Goal: Task Accomplishment & Management: Complete application form

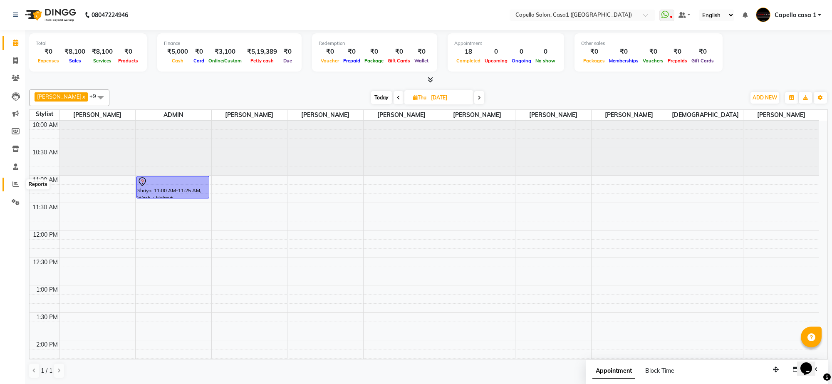
click at [11, 183] on span at bounding box center [15, 185] width 15 height 10
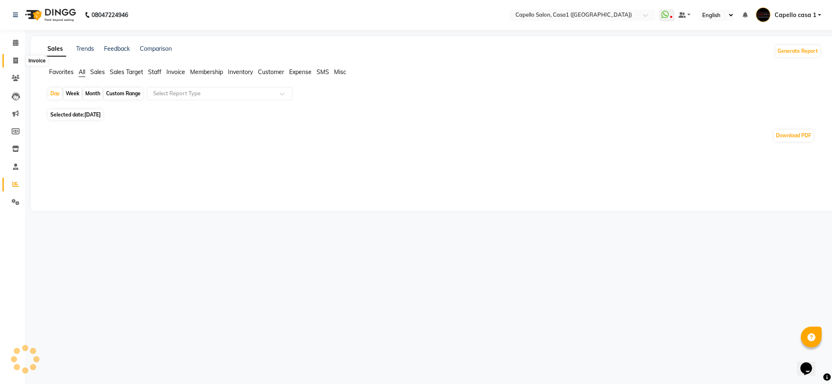
click at [19, 63] on span at bounding box center [15, 61] width 15 height 10
select select "service"
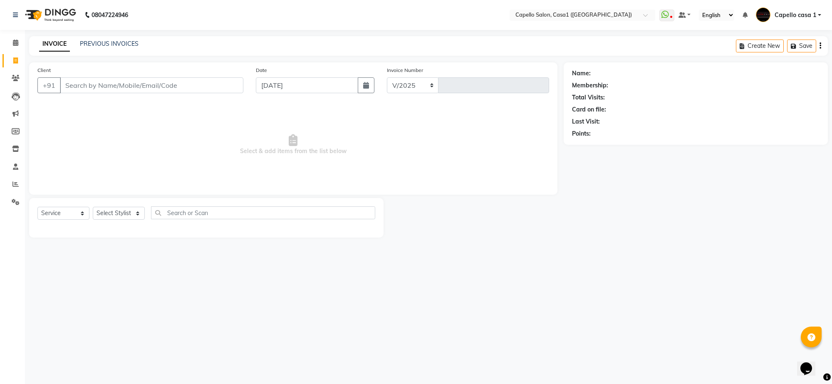
select select "846"
type input "3307"
click at [126, 42] on link "PREVIOUS INVOICES" at bounding box center [109, 43] width 59 height 7
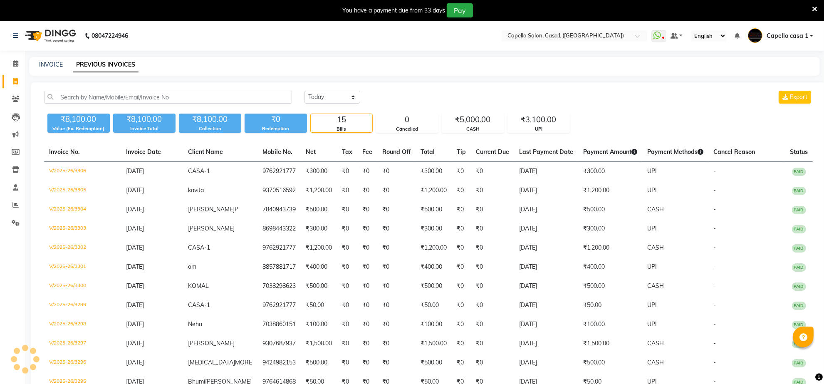
select select "en"
click at [335, 101] on select "Today Yesterday Custom Range" at bounding box center [333, 97] width 56 height 13
select select "range"
click at [305, 91] on select "Today Yesterday Custom Range" at bounding box center [333, 97] width 56 height 13
click at [414, 100] on input "[DATE]" at bounding box center [400, 98] width 58 height 12
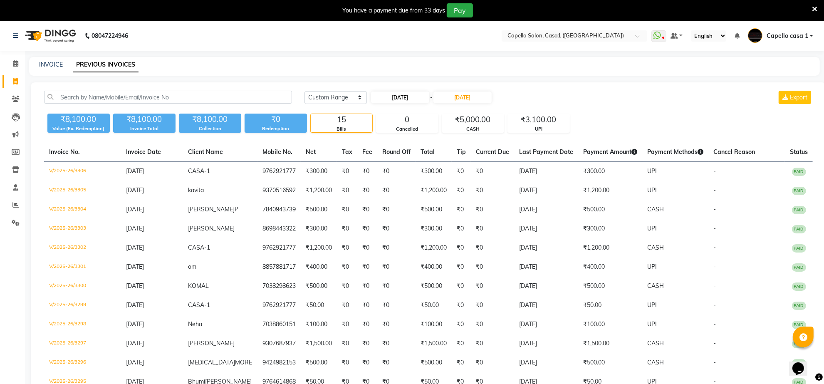
select select "9"
select select "2025"
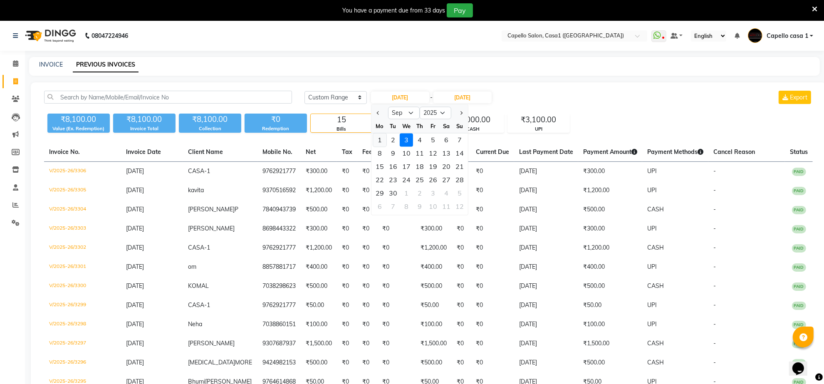
click at [382, 139] on div "1" at bounding box center [379, 140] width 13 height 13
type input "01-09-2025"
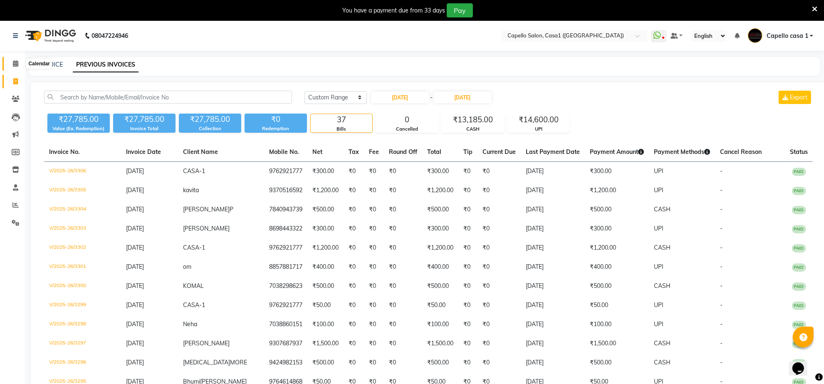
click at [16, 59] on span at bounding box center [15, 64] width 15 height 10
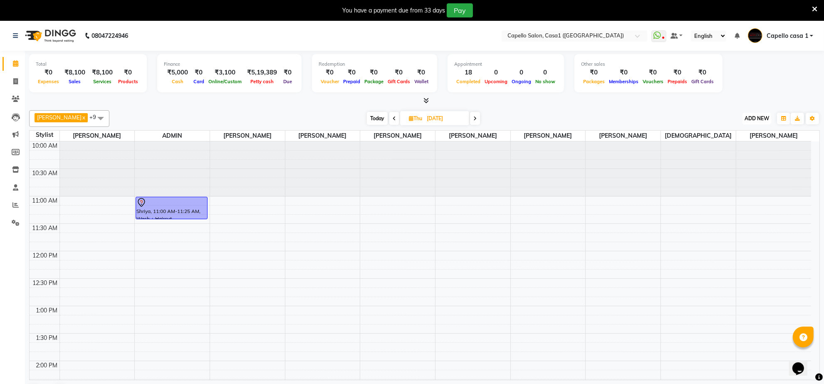
click at [761, 116] on span "ADD NEW" at bounding box center [757, 118] width 25 height 6
click at [733, 157] on link "Add Expense" at bounding box center [738, 156] width 66 height 11
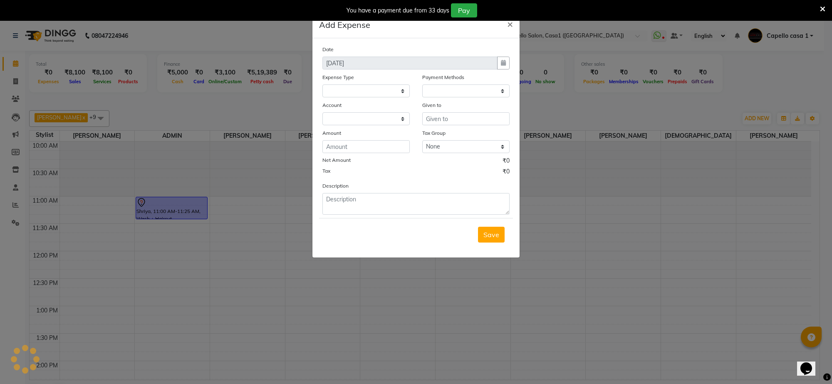
select select
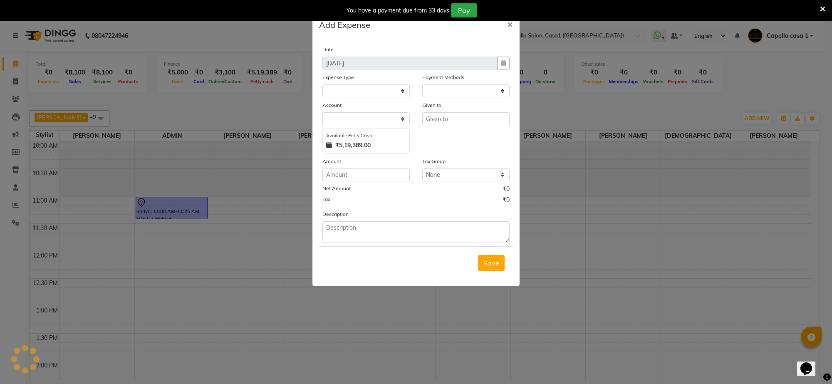
select select "1"
select select "2554"
click at [510, 26] on span "×" at bounding box center [510, 23] width 6 height 12
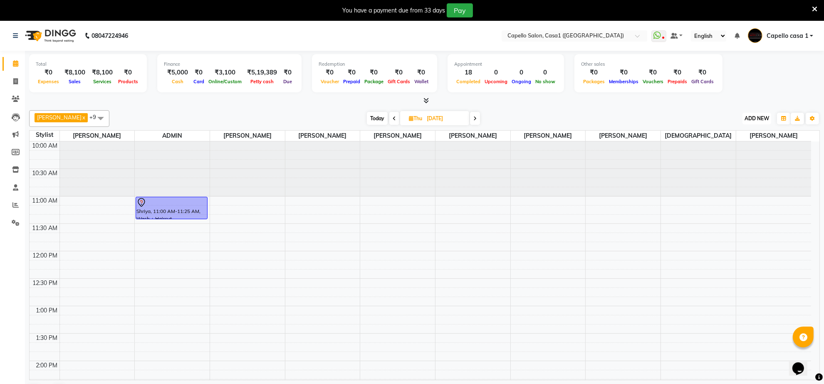
click at [766, 119] on span "ADD NEW" at bounding box center [757, 118] width 25 height 6
click at [735, 164] on link "Add Attendance" at bounding box center [738, 166] width 66 height 11
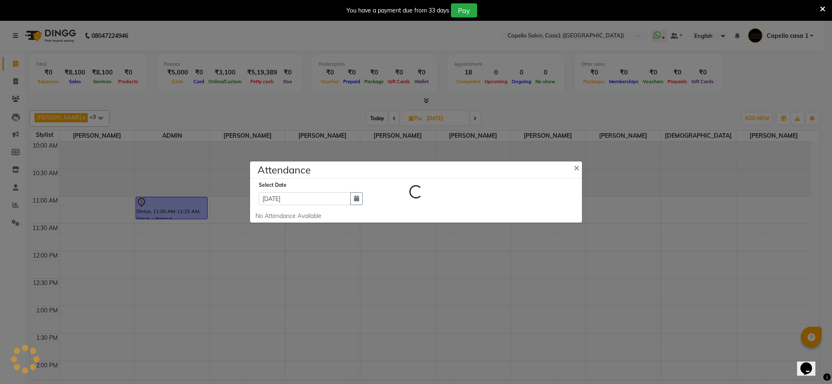
select select "W"
select select "L"
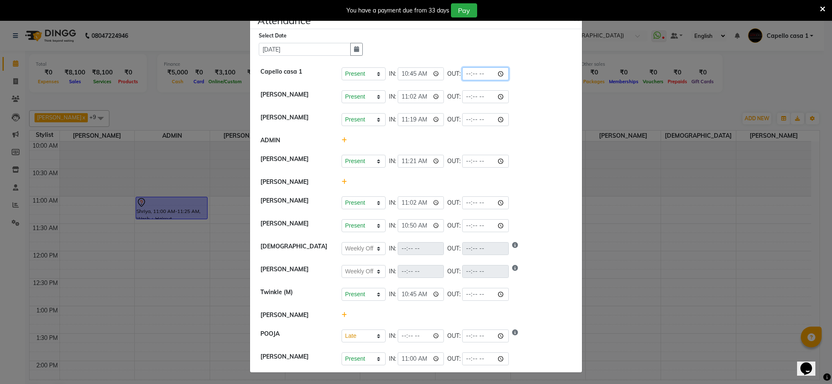
click at [500, 73] on input "time" at bounding box center [485, 73] width 47 height 13
type input "21:00"
click at [536, 71] on div "Present Absent Late Half Day Weekly Off IN: 10:45 OUT: 21:00" at bounding box center [457, 73] width 230 height 13
select select "W"
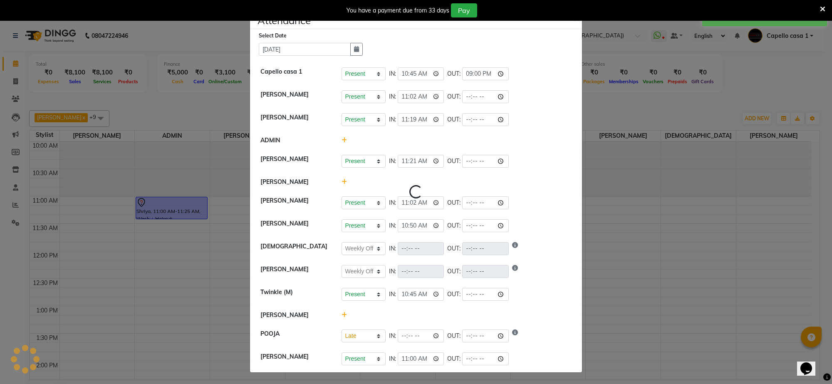
select select "L"
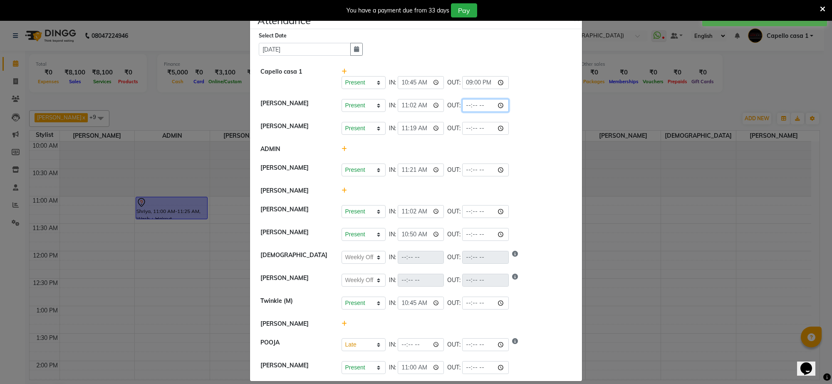
click at [502, 107] on input "time" at bounding box center [485, 105] width 47 height 13
type input "21:00"
click at [534, 113] on li "Akash Chawale Present Absent Late Half Day Weekly Off IN: 11:02 OUT: 21:00" at bounding box center [416, 105] width 328 height 23
select select "W"
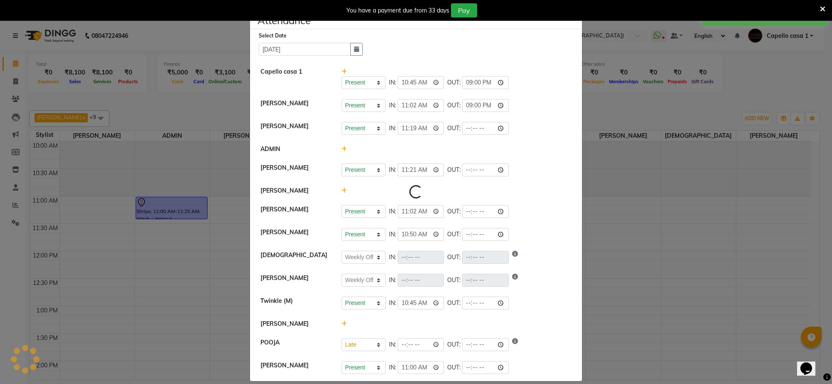
select select "L"
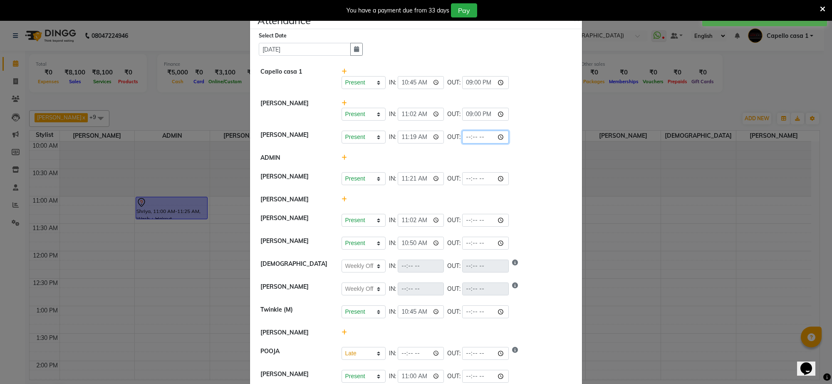
click at [502, 140] on input "time" at bounding box center [485, 137] width 47 height 13
type input "20:03"
click at [537, 119] on div "Present Absent Late Half Day Weekly Off IN: 11:02 OUT: 21:00" at bounding box center [457, 114] width 230 height 13
select select "W"
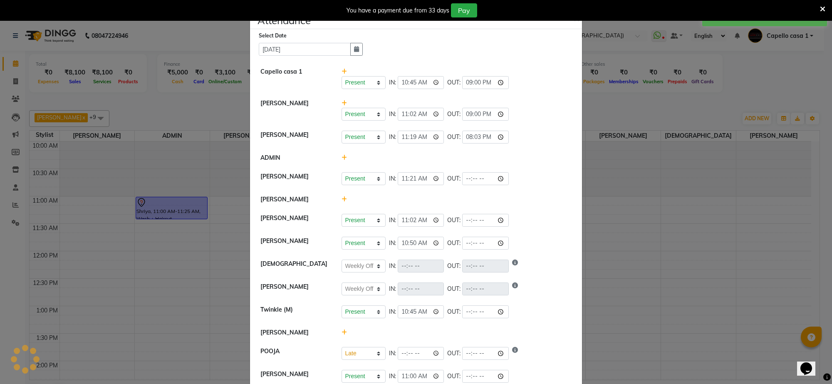
select select "L"
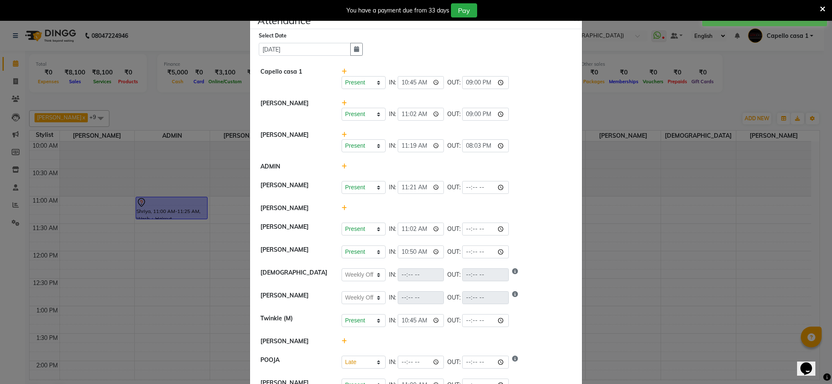
scroll to position [27, 0]
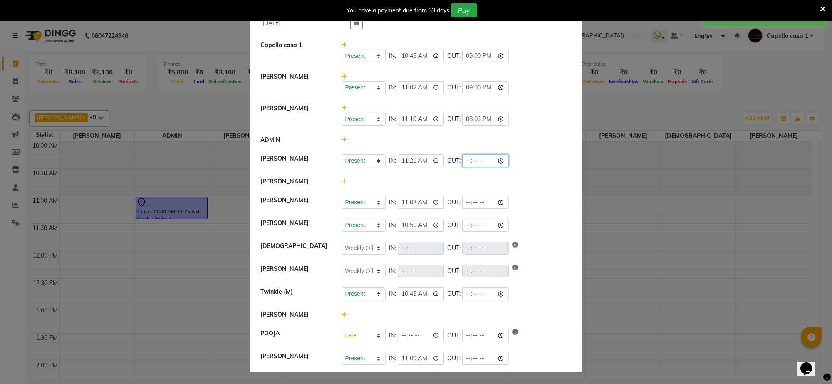
click at [504, 164] on input "time" at bounding box center [485, 160] width 47 height 13
type input "21:00"
click at [542, 167] on li "Rizwan Sheikh Present Absent Late Half Day Weekly Off IN: 11:21 OUT: 21:00" at bounding box center [416, 160] width 328 height 23
select select "W"
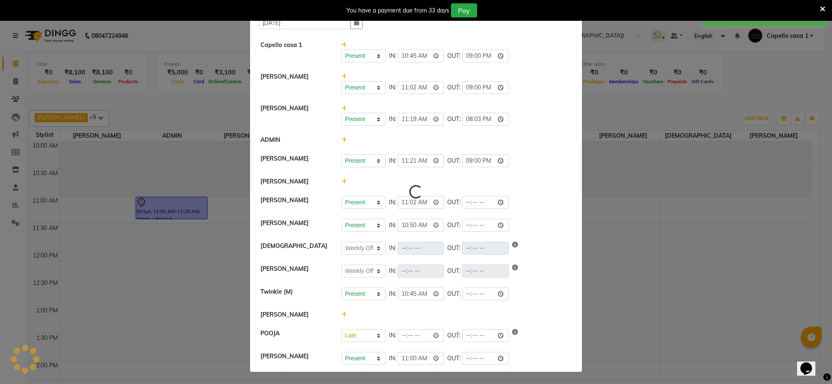
select select "L"
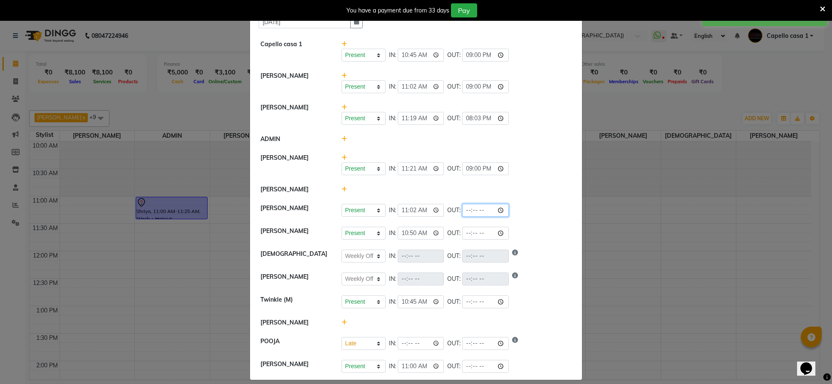
click at [500, 209] on input "time" at bounding box center [485, 210] width 47 height 13
type input "20:02"
click at [530, 195] on li "[PERSON_NAME]" at bounding box center [416, 189] width 328 height 19
select select "W"
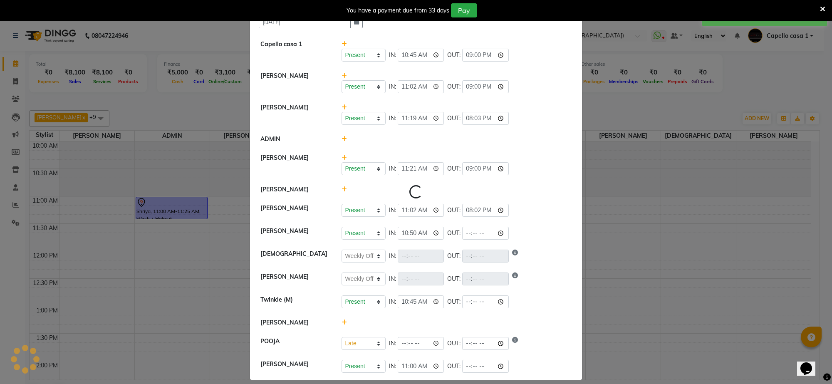
select select "L"
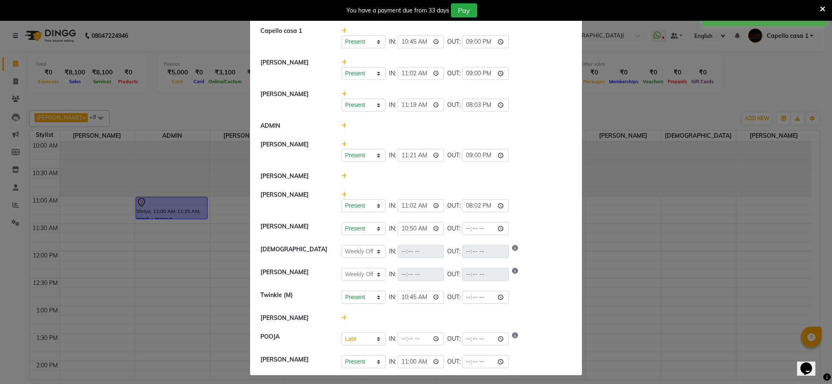
scroll to position [45, 0]
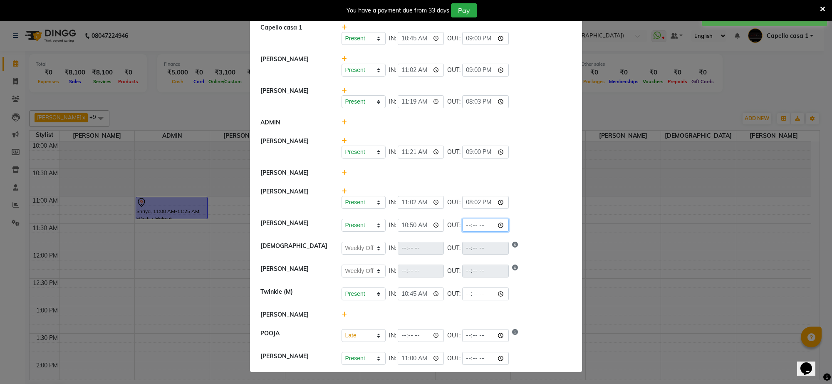
click at [502, 223] on input "time" at bounding box center [485, 225] width 47 height 13
type input "21:00"
click at [548, 212] on li "sarla Present Absent Late Half Day Weekly Off IN: 11:02 OUT: 20:02" at bounding box center [416, 198] width 328 height 32
select select "W"
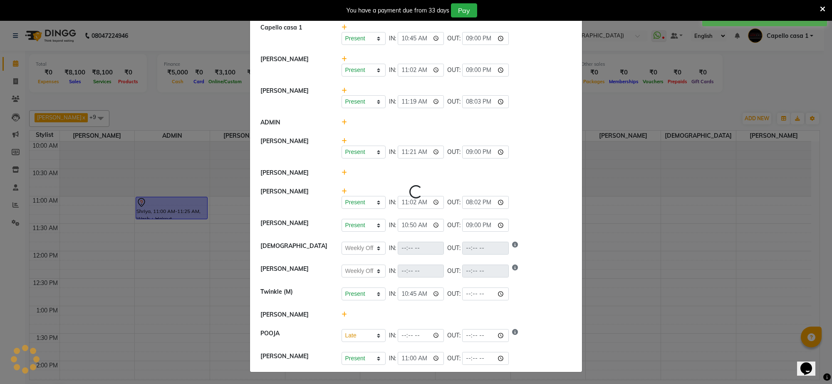
select select "L"
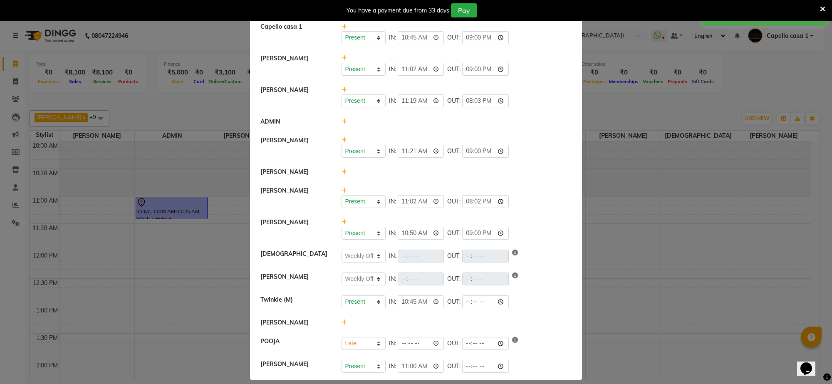
scroll to position [54, 0]
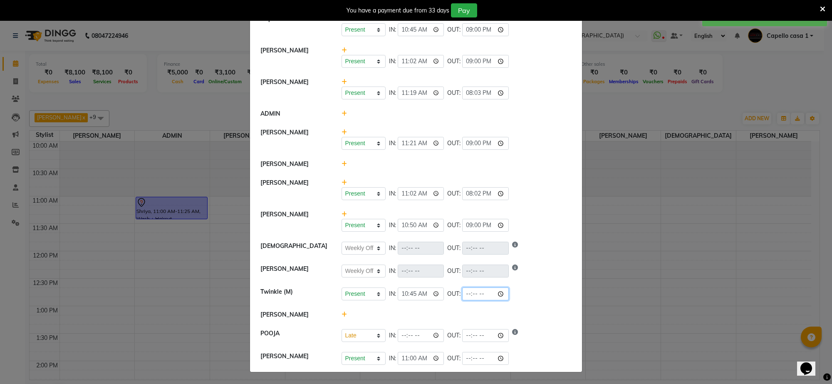
click at [500, 294] on input "time" at bounding box center [485, 293] width 47 height 13
type input "21:00"
click at [560, 163] on div at bounding box center [456, 164] width 243 height 9
select select "W"
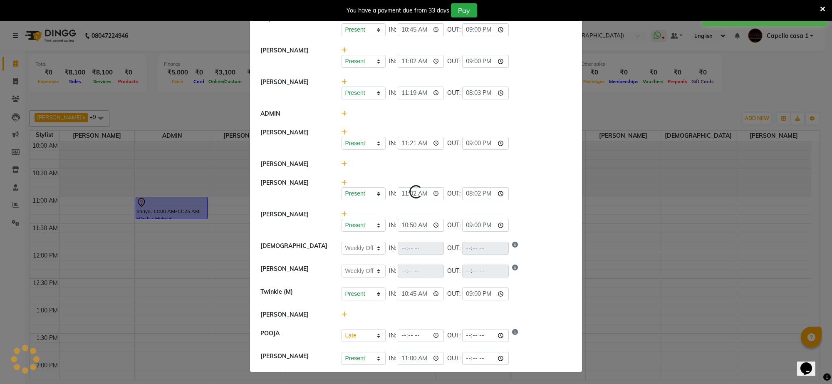
select select "L"
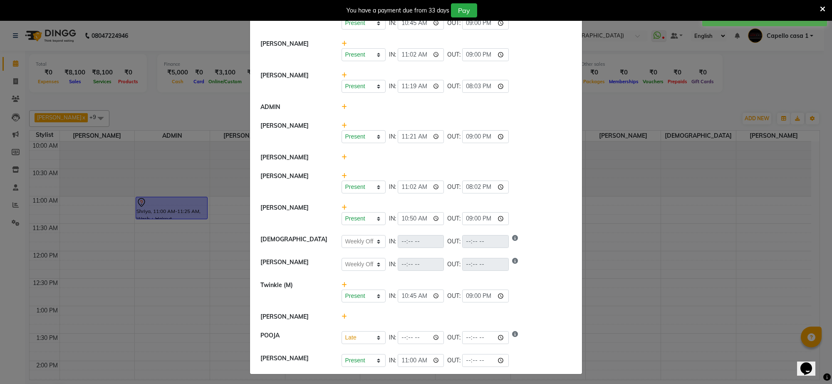
scroll to position [63, 0]
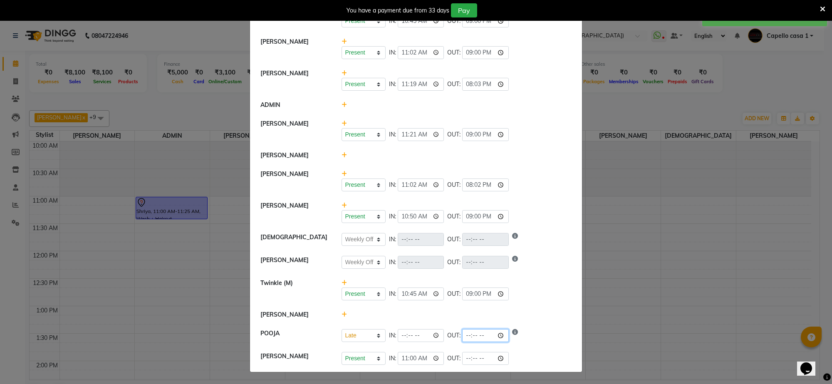
click at [502, 334] on input "time" at bounding box center [485, 335] width 47 height 13
click at [431, 334] on input "time" at bounding box center [421, 335] width 47 height 13
type input "23:36"
click at [546, 223] on li "yash Hambade Present Absent Late Half Day Weekly Off IN: 10:50 OUT: 21:00" at bounding box center [416, 212] width 328 height 32
select select "W"
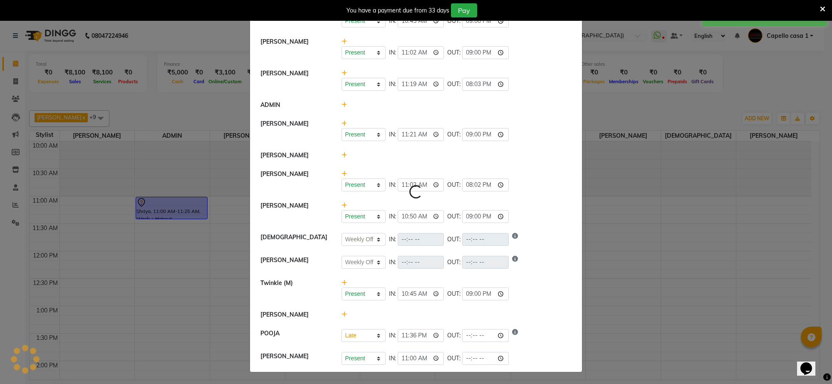
select select "W"
select select "L"
click at [426, 335] on input "23:36" at bounding box center [421, 335] width 47 height 13
click at [421, 335] on input "23:36" at bounding box center [421, 335] width 47 height 13
click at [423, 336] on input "23:36" at bounding box center [421, 335] width 47 height 13
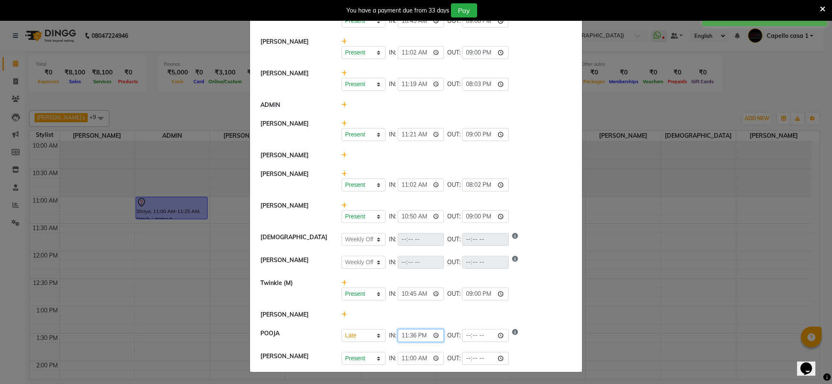
click at [423, 336] on input "23:36" at bounding box center [421, 335] width 47 height 13
type input "11:36"
click at [562, 311] on div at bounding box center [456, 314] width 243 height 9
select select "W"
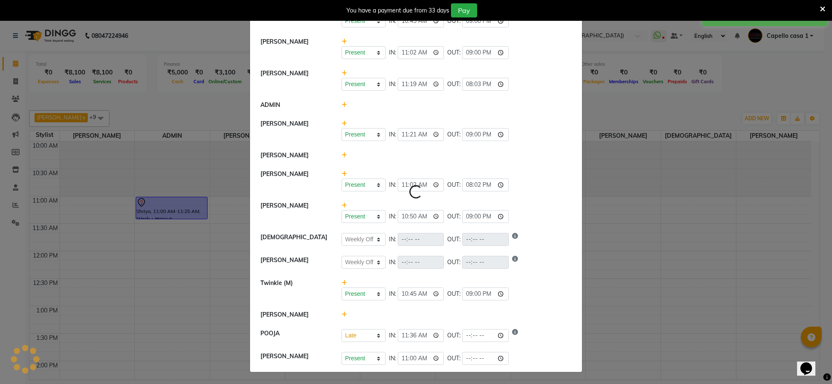
select select "L"
click at [500, 335] on input "time" at bounding box center [485, 335] width 47 height 13
type input "21:00"
click at [554, 201] on div "Present Absent Late Half Day Weekly Off IN: 10:50 OUT: 21:00" at bounding box center [456, 212] width 243 height 22
select select "W"
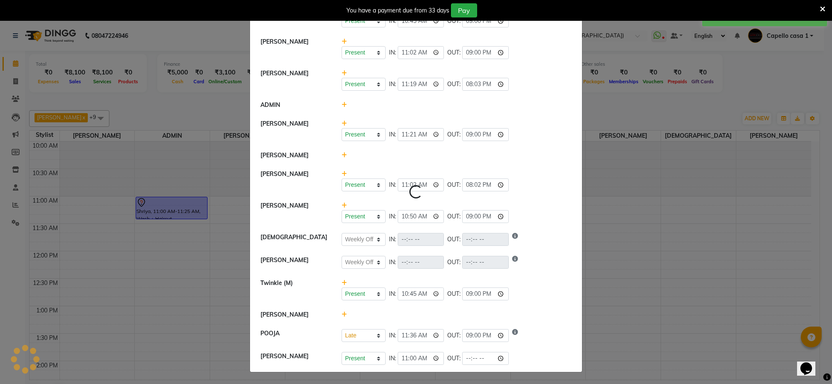
select select "W"
select select "L"
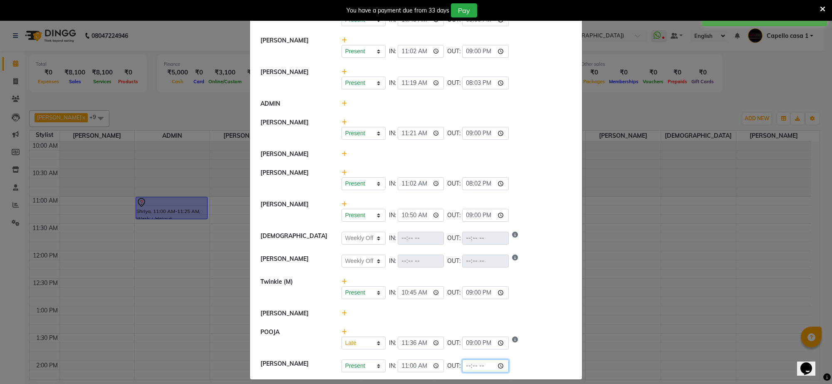
click at [499, 367] on input "time" at bounding box center [485, 365] width 47 height 13
type input "21:00"
click at [553, 230] on li "shindu Present Absent Late Half Day Weekly Off IN: OUT:" at bounding box center [416, 238] width 328 height 23
select select "W"
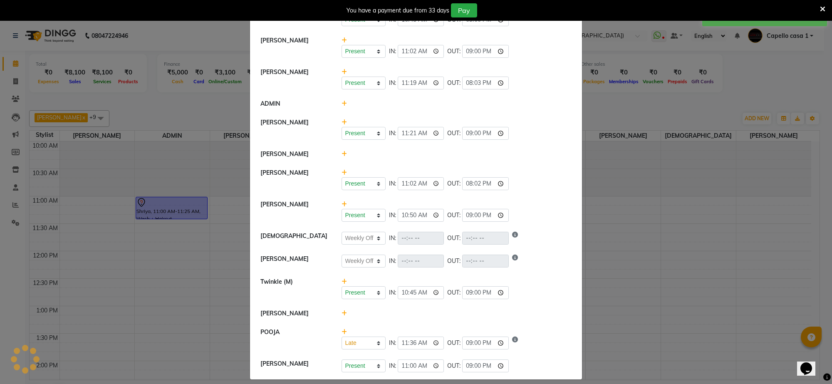
select select "L"
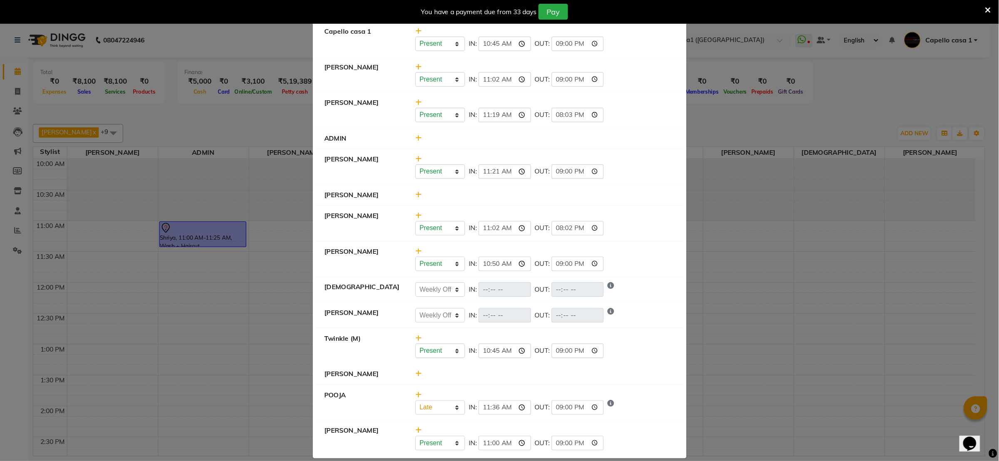
scroll to position [41, 0]
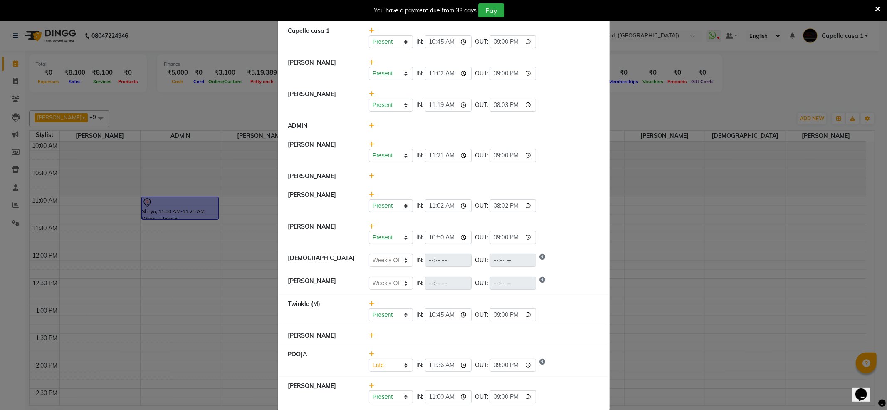
click at [832, 10] on icon at bounding box center [877, 8] width 5 height 7
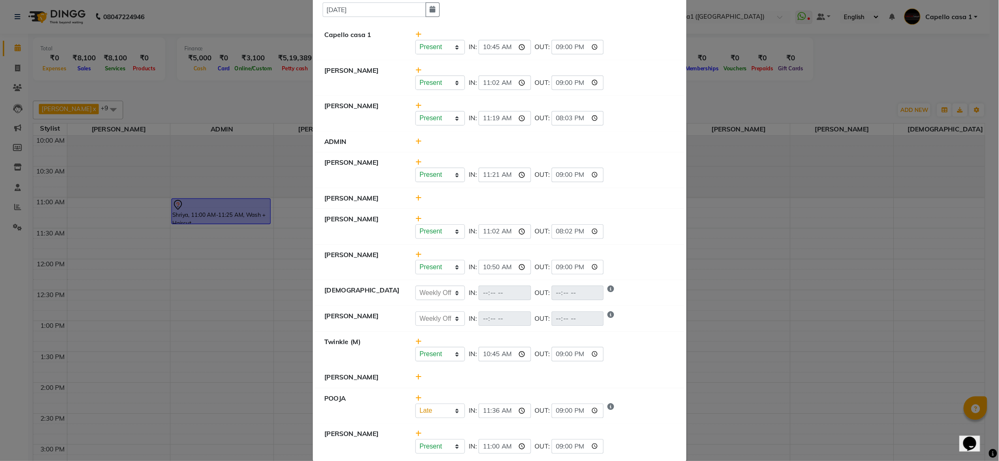
scroll to position [5, 0]
